Goal: Task Accomplishment & Management: Complete application form

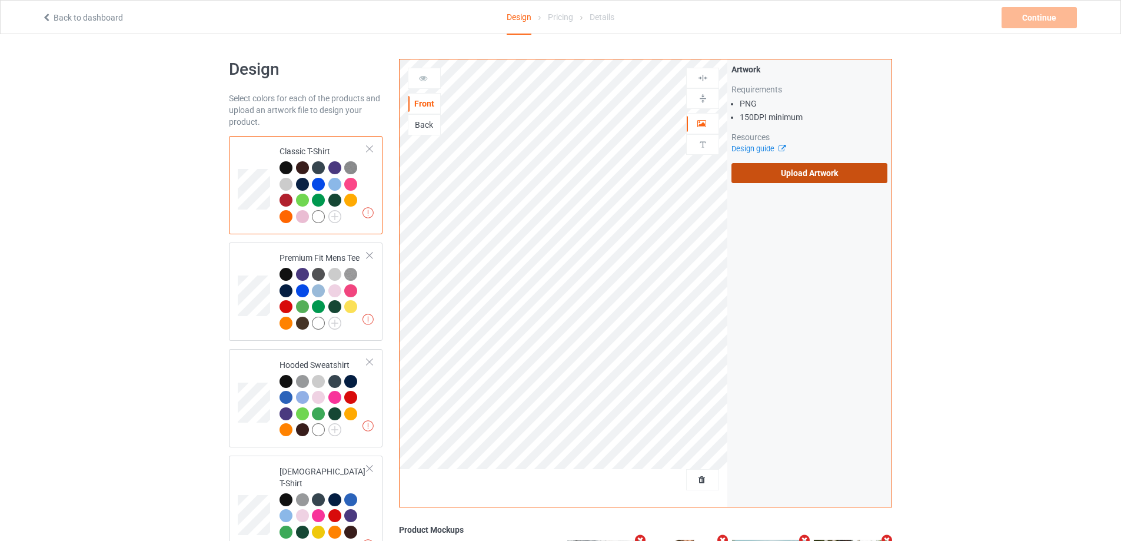
click at [762, 164] on label "Upload Artwork" at bounding box center [810, 173] width 156 height 20
click at [0, 0] on input "Upload Artwork" at bounding box center [0, 0] width 0 height 0
click at [830, 176] on label "Upload Artwork" at bounding box center [810, 173] width 156 height 20
click at [0, 0] on input "Upload Artwork" at bounding box center [0, 0] width 0 height 0
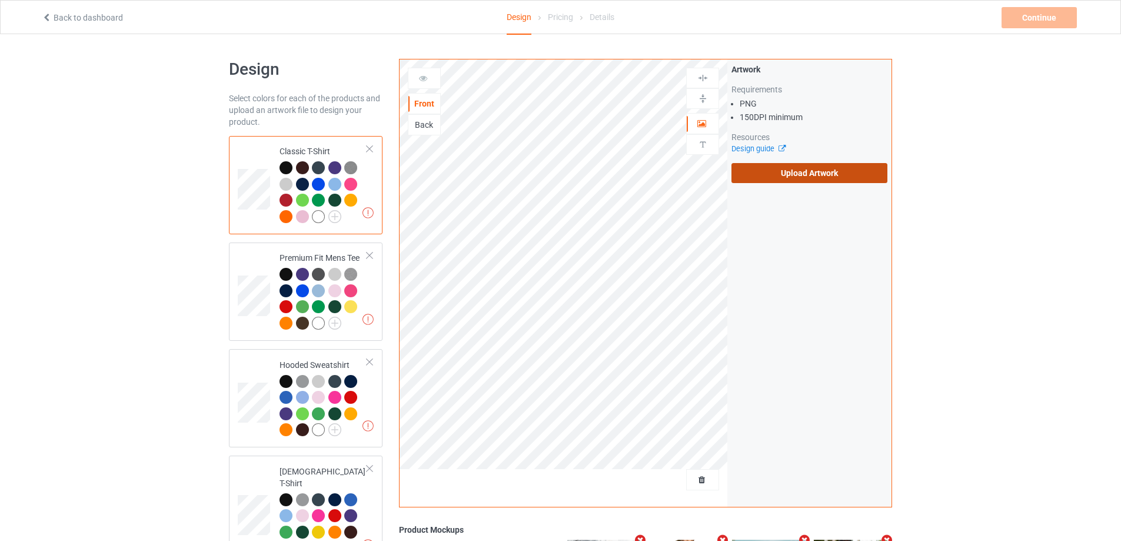
click at [792, 174] on label "Upload Artwork" at bounding box center [810, 173] width 156 height 20
click at [0, 0] on input "Upload Artwork" at bounding box center [0, 0] width 0 height 0
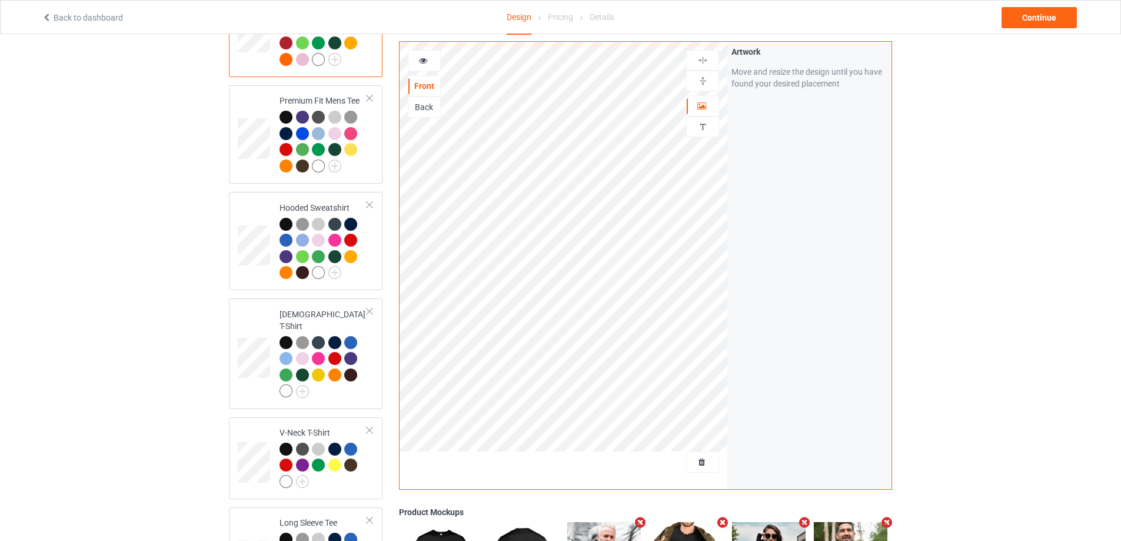
scroll to position [111, 0]
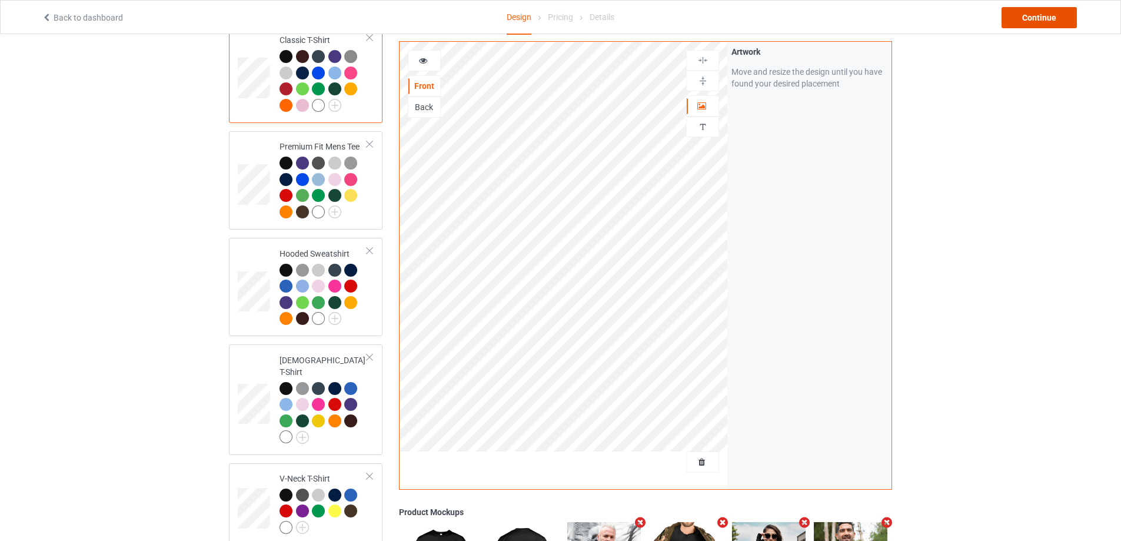
click at [1048, 22] on div "Continue" at bounding box center [1039, 17] width 75 height 21
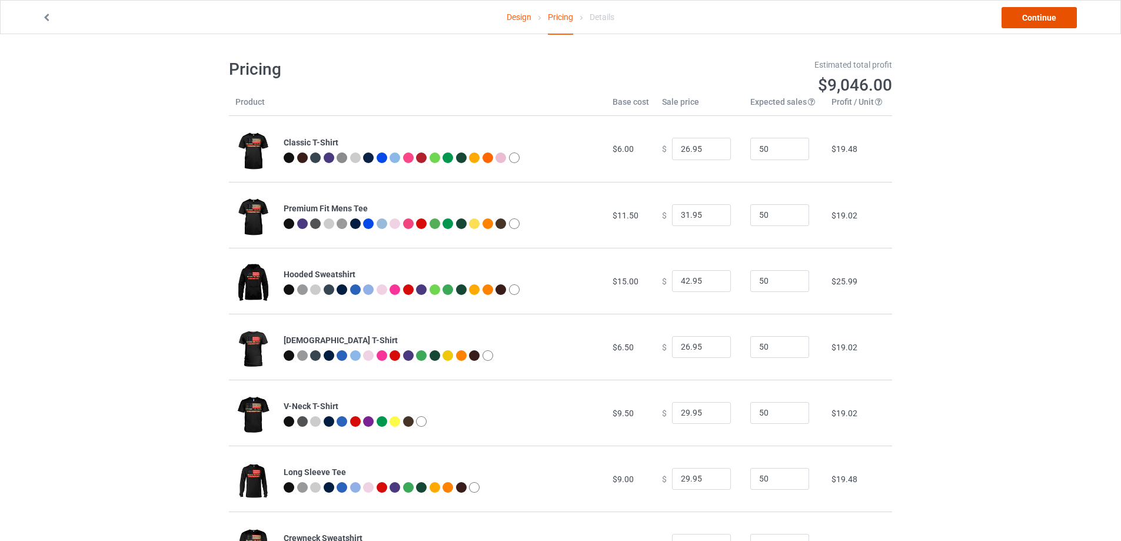
click at [1033, 19] on link "Continue" at bounding box center [1039, 17] width 75 height 21
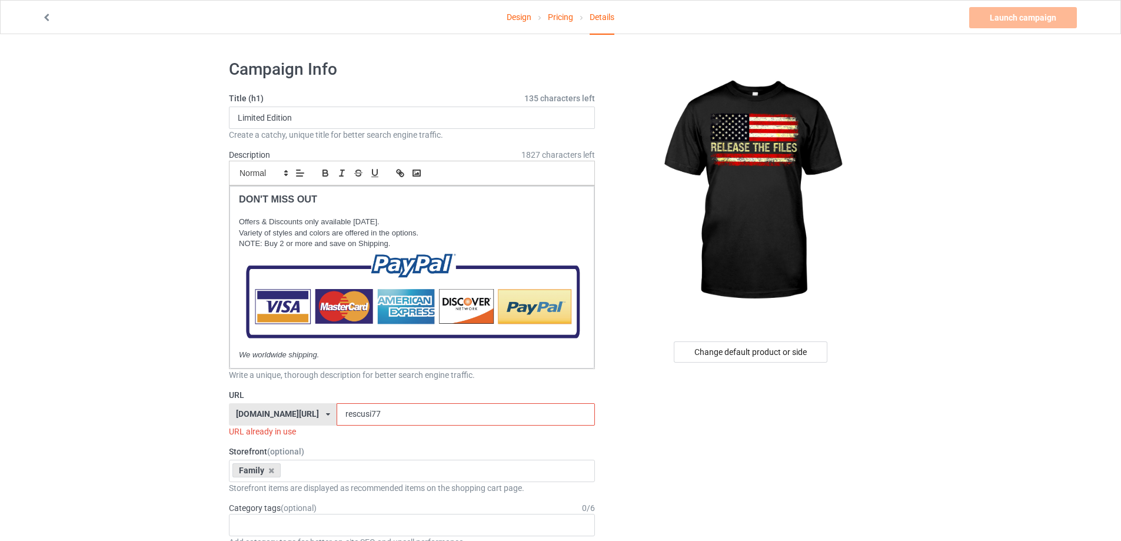
drag, startPoint x: 377, startPoint y: 414, endPoint x: 269, endPoint y: 410, distance: 107.8
click at [269, 410] on div "[DOMAIN_NAME][URL] [DOMAIN_NAME][URL] [DOMAIN_NAME][URL] 6294a0887eb6af0045cb16…" at bounding box center [412, 414] width 366 height 22
paste input "lea1"
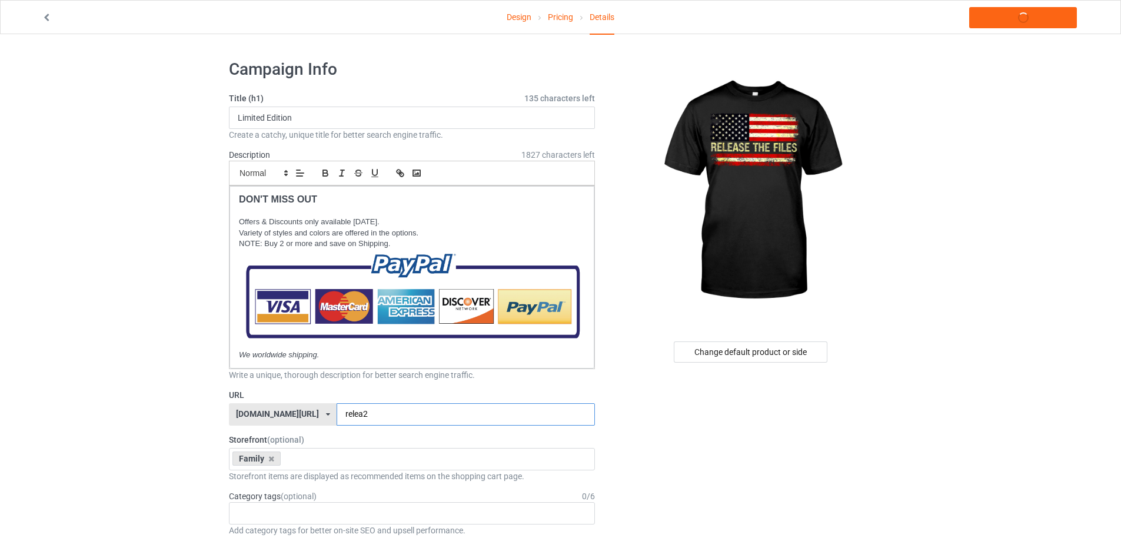
type input "relea2"
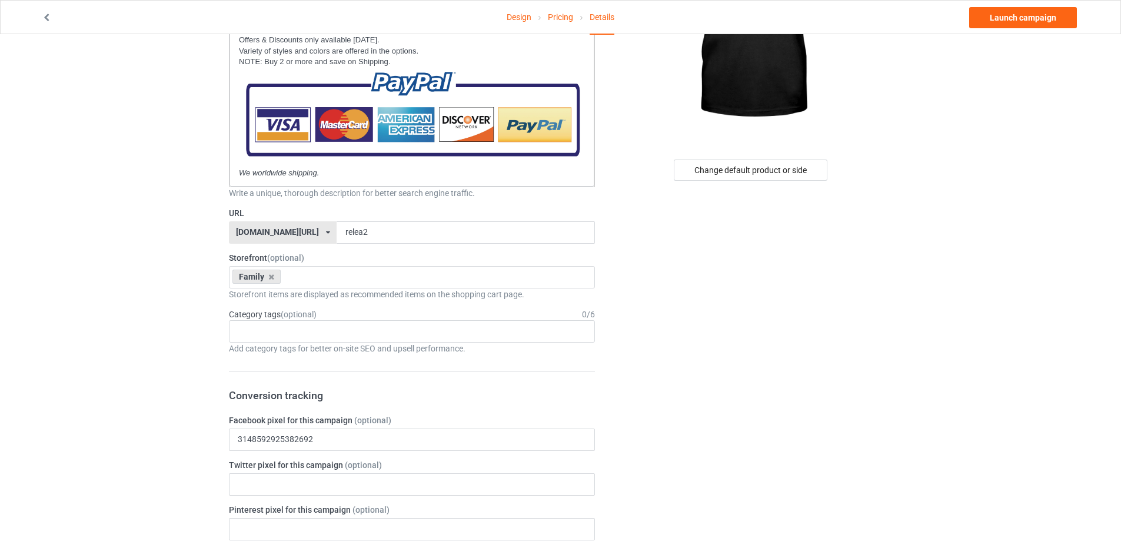
scroll to position [177, 0]
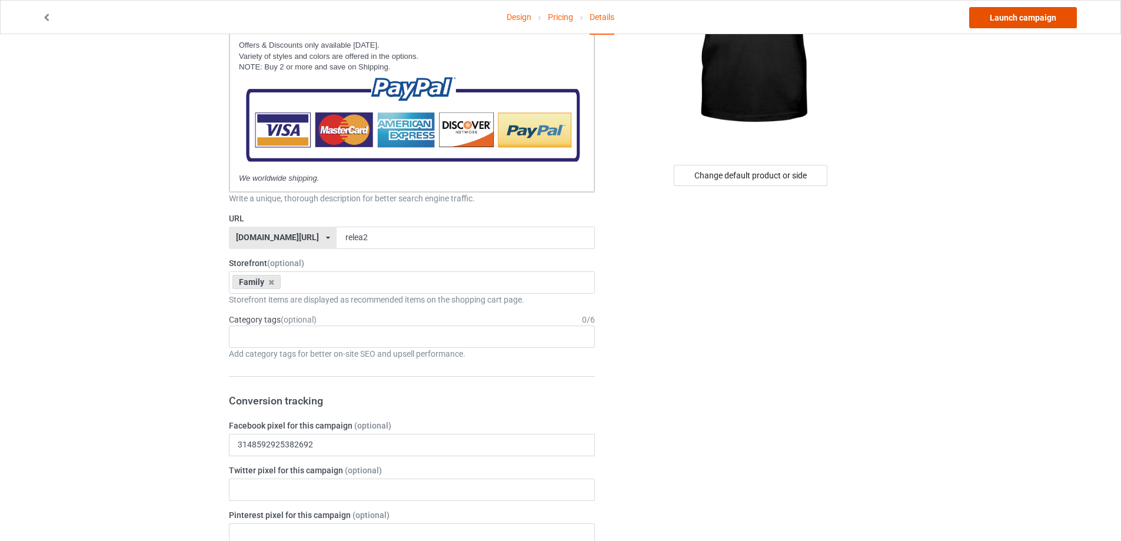
click at [1012, 18] on link "Launch campaign" at bounding box center [1023, 17] width 108 height 21
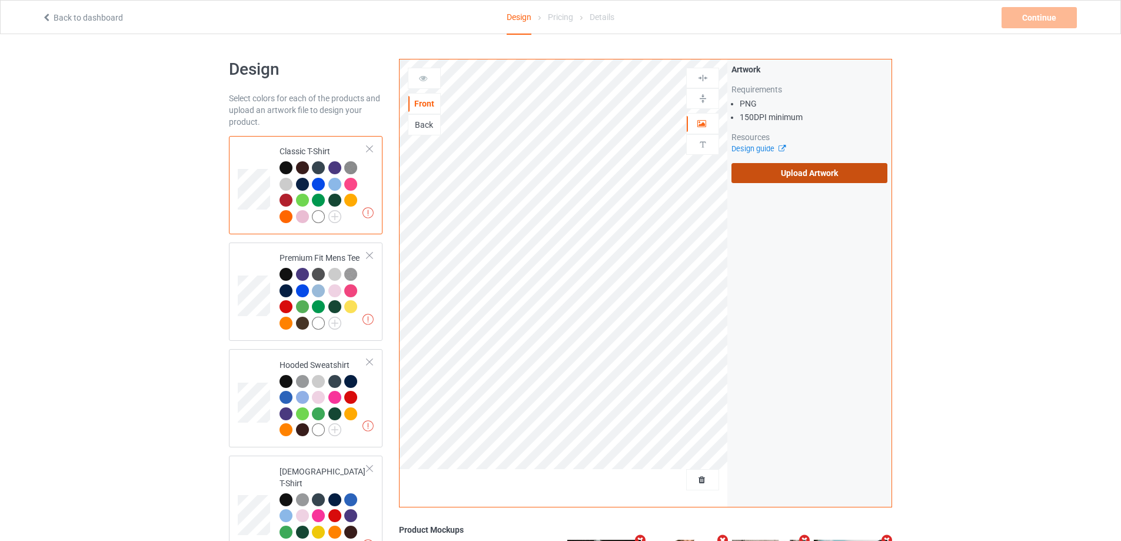
click at [790, 180] on label "Upload Artwork" at bounding box center [810, 173] width 156 height 20
click at [0, 0] on input "Upload Artwork" at bounding box center [0, 0] width 0 height 0
click at [830, 166] on label "Upload Artwork" at bounding box center [810, 173] width 156 height 20
click at [0, 0] on input "Upload Artwork" at bounding box center [0, 0] width 0 height 0
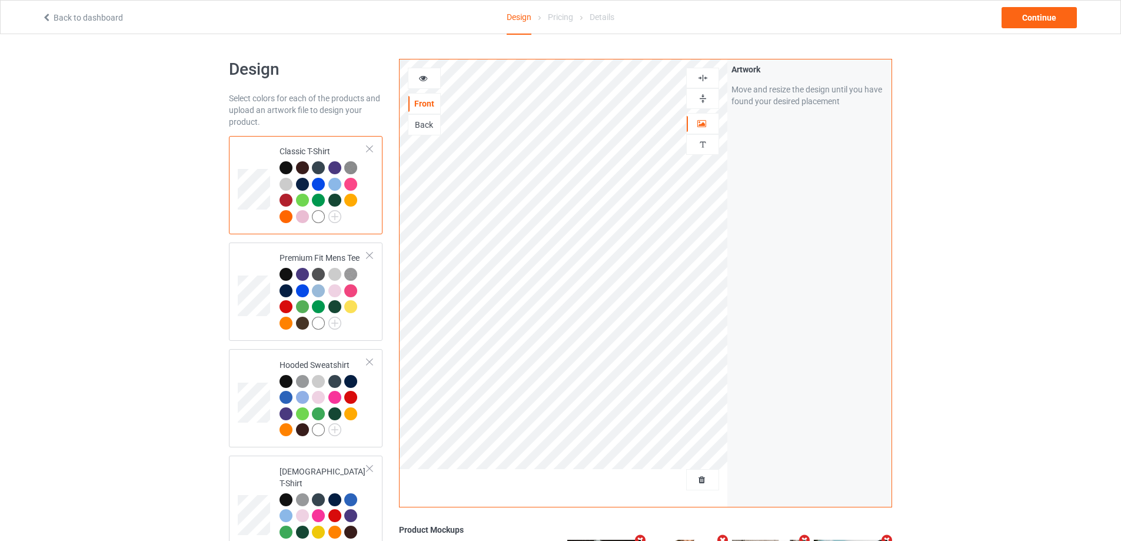
click at [1031, 18] on div "Continue" at bounding box center [1039, 17] width 75 height 21
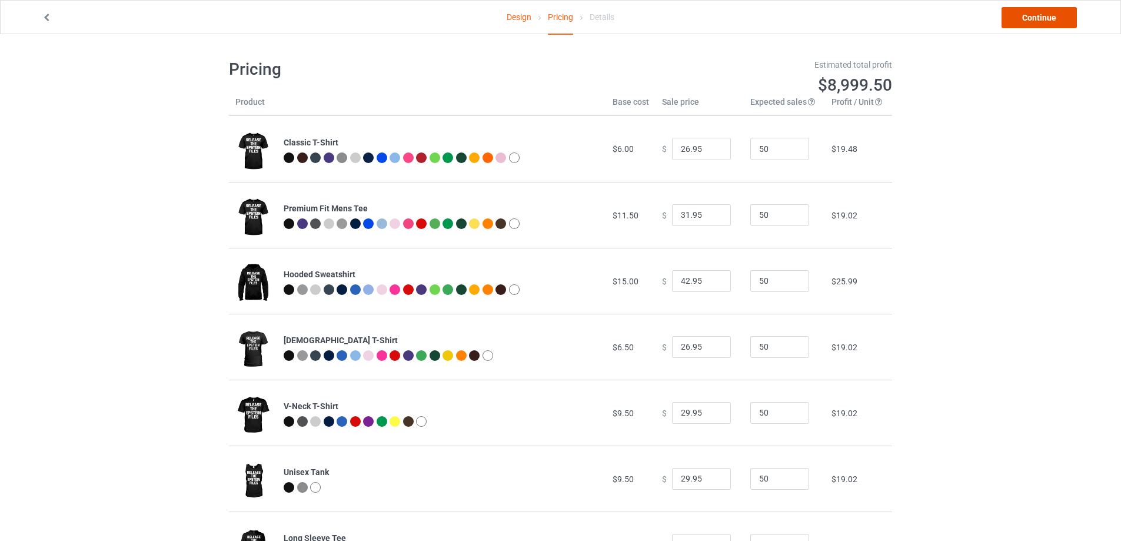
click at [1027, 19] on link "Continue" at bounding box center [1039, 17] width 75 height 21
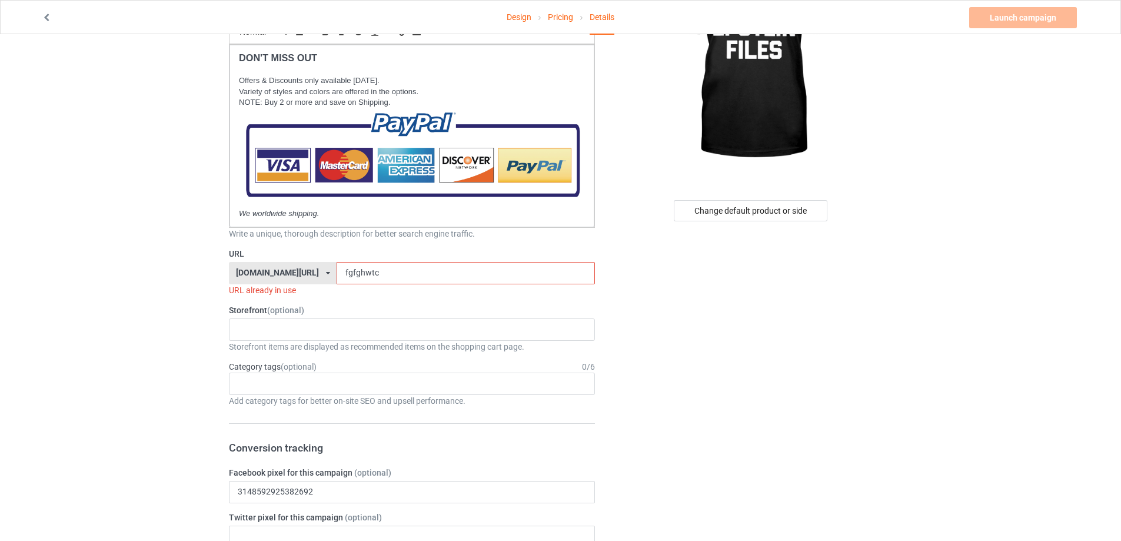
scroll to position [118, 0]
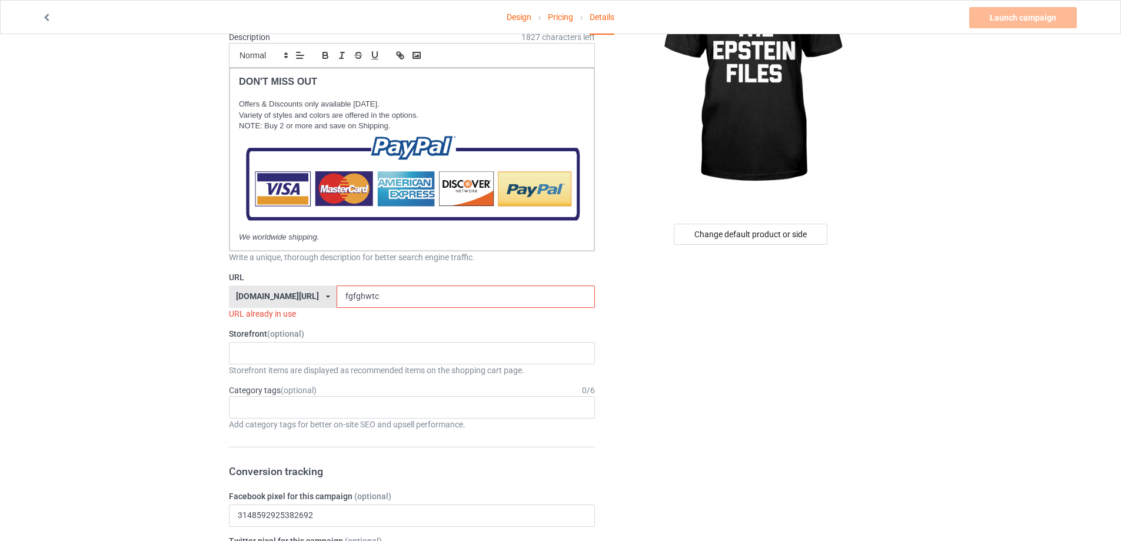
drag, startPoint x: 364, startPoint y: 296, endPoint x: 316, endPoint y: 297, distance: 48.9
click at [337, 297] on input "fgfghwtc" at bounding box center [466, 296] width 258 height 22
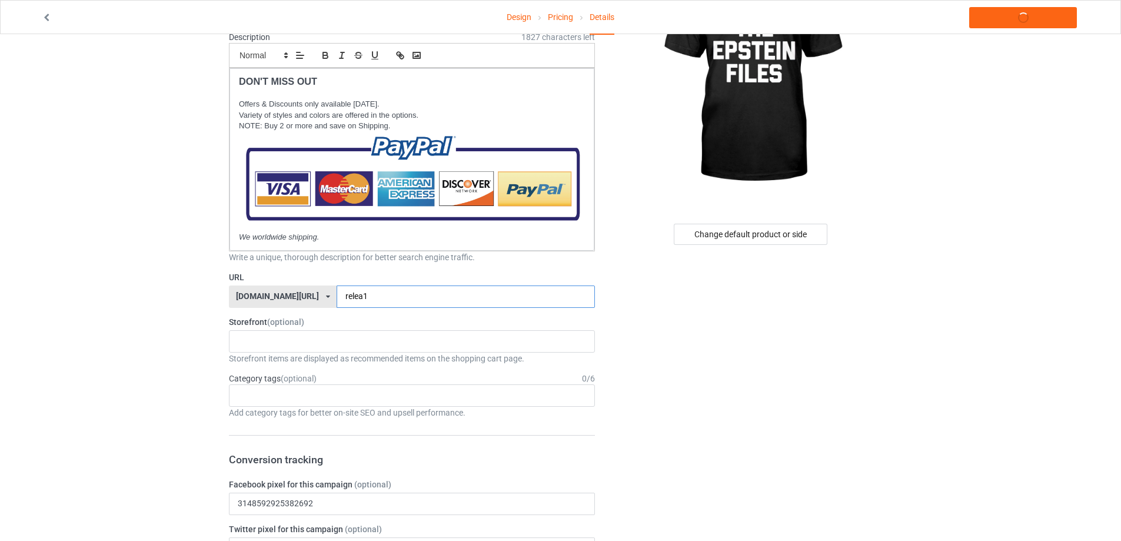
type input "relea1"
drag, startPoint x: 373, startPoint y: 292, endPoint x: 257, endPoint y: 295, distance: 116.6
click at [257, 295] on div "teviseshirt.com/ teviseshirt.com/ teechip.com/ 6294a0887eb6af0045cb16ad 587d0d4…" at bounding box center [412, 296] width 366 height 22
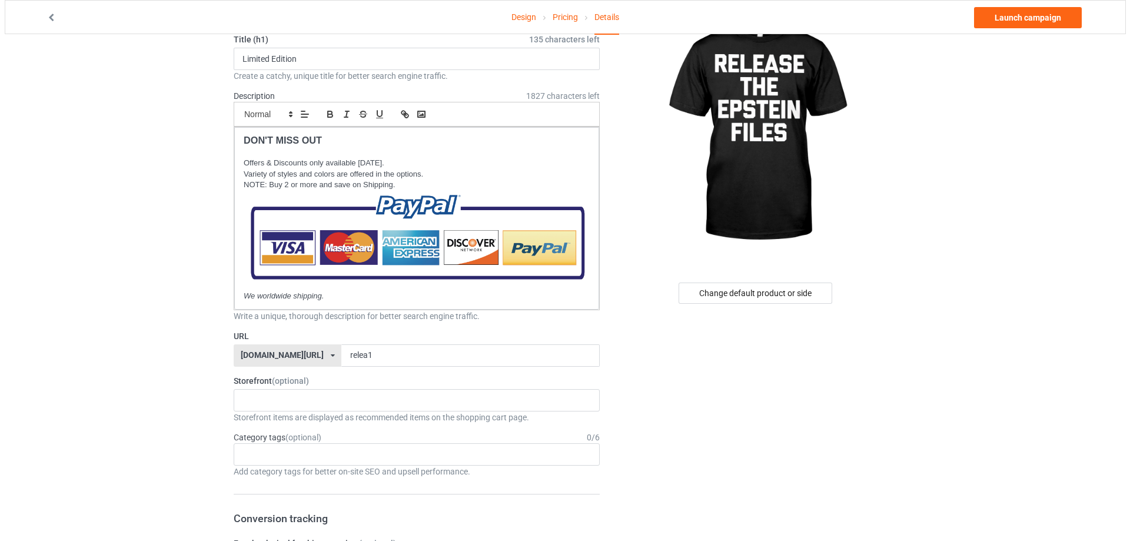
scroll to position [0, 0]
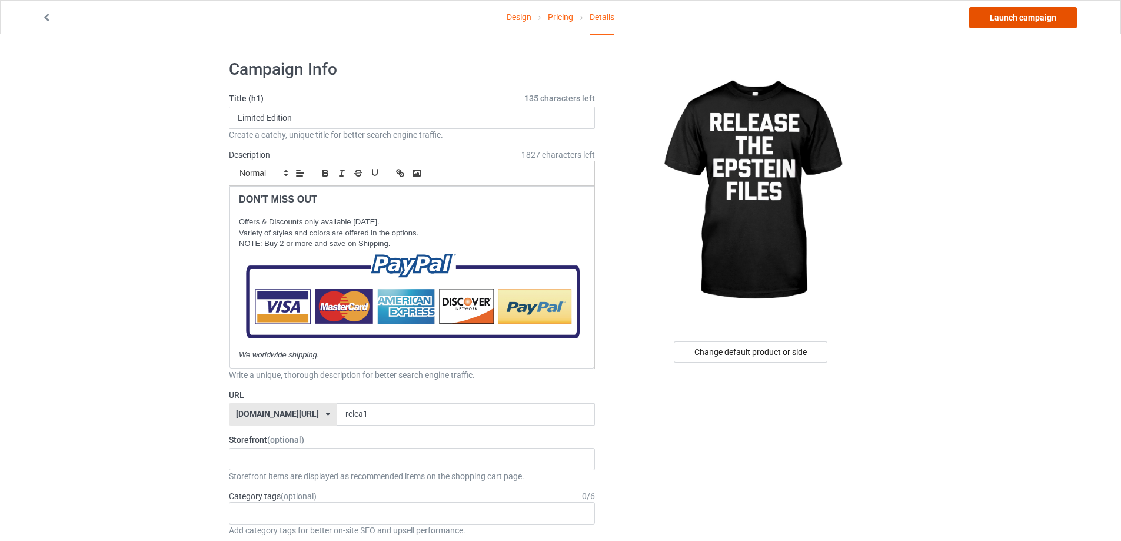
click at [997, 19] on link "Launch campaign" at bounding box center [1023, 17] width 108 height 21
